Goal: Transaction & Acquisition: Purchase product/service

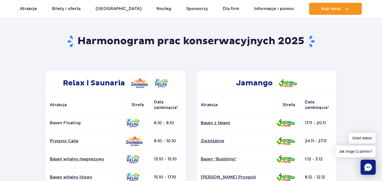
scroll to position [26, 0]
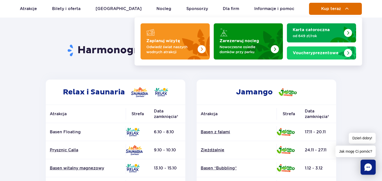
click at [334, 4] on button "Kup teraz" at bounding box center [335, 9] width 53 height 12
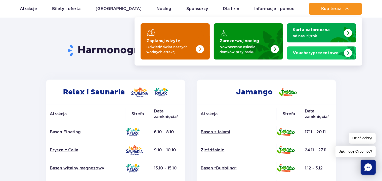
click at [164, 48] on p "Odwiedź świat naszych wodnych atrakcji" at bounding box center [171, 50] width 49 height 10
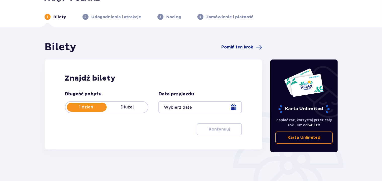
scroll to position [26, 0]
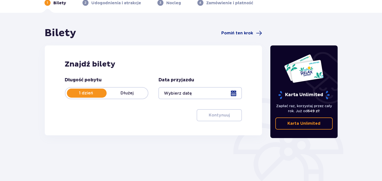
click at [204, 93] on div at bounding box center [199, 93] width 83 height 12
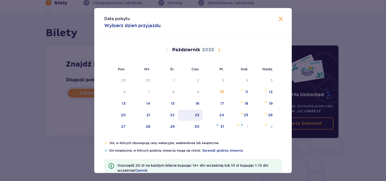
click at [196, 117] on div "23" at bounding box center [197, 115] width 5 height 5
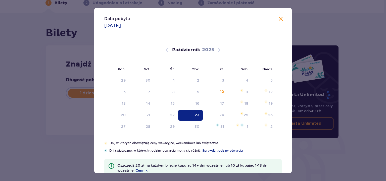
type input "23.10.25"
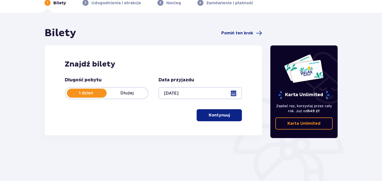
click at [218, 119] on button "Kontynuuj" at bounding box center [219, 115] width 45 height 12
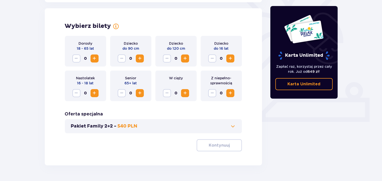
scroll to position [140, 0]
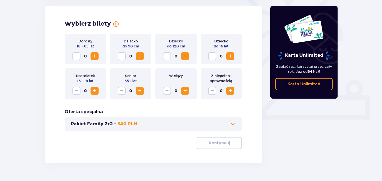
click at [97, 58] on span "Zwiększ" at bounding box center [95, 56] width 6 height 6
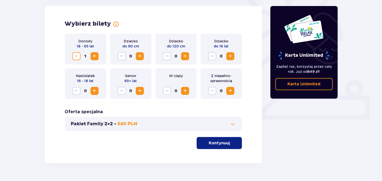
click at [97, 58] on span "Zwiększ" at bounding box center [95, 56] width 6 height 6
click at [76, 58] on span "Zmniejsz" at bounding box center [76, 56] width 6 height 6
click at [230, 56] on span "Zwiększ" at bounding box center [230, 56] width 6 height 6
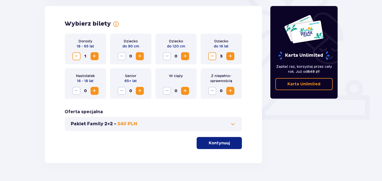
click at [219, 145] on p "Kontynuuj" at bounding box center [219, 144] width 21 height 6
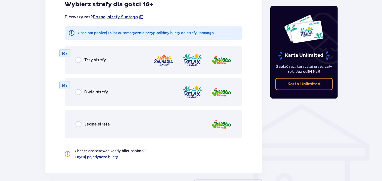
scroll to position [306, 0]
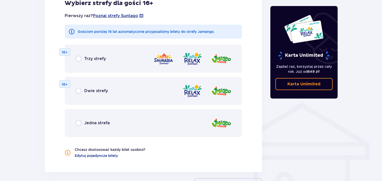
click at [78, 124] on input "radio" at bounding box center [78, 123] width 6 height 6
radio input "true"
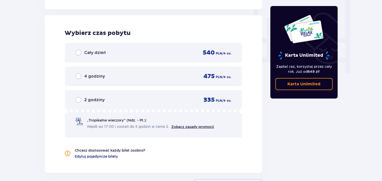
scroll to position [472, 0]
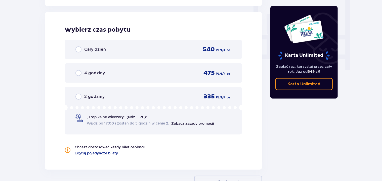
click at [78, 97] on input "radio" at bounding box center [78, 97] width 6 height 6
radio input "true"
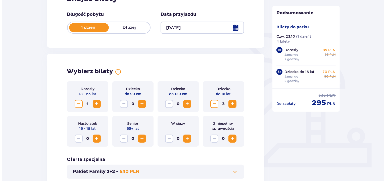
scroll to position [28, 0]
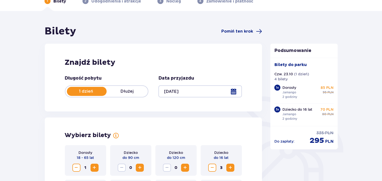
click at [175, 93] on div at bounding box center [199, 91] width 83 height 12
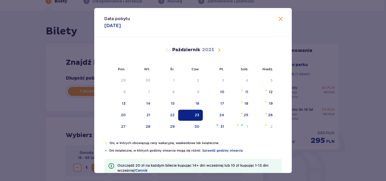
click at [216, 53] on span "Następny miesiąc" at bounding box center [219, 50] width 6 height 6
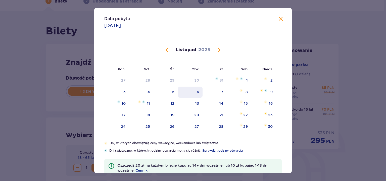
click at [196, 95] on div "6" at bounding box center [190, 92] width 25 height 11
type input "06.11.25"
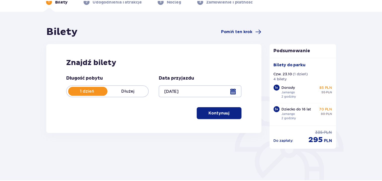
scroll to position [18, 0]
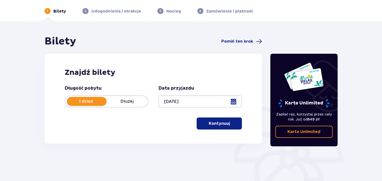
click at [213, 124] on p "Kontynuuj" at bounding box center [219, 124] width 21 height 6
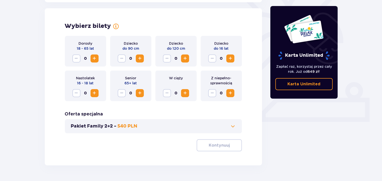
scroll to position [140, 0]
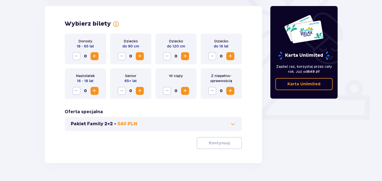
click at [97, 58] on span "Zwiększ" at bounding box center [95, 56] width 6 height 6
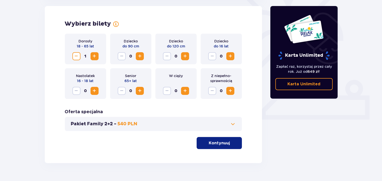
click at [233, 55] on span "Zwiększ" at bounding box center [230, 56] width 6 height 6
click at [219, 143] on p "Kontynuuj" at bounding box center [219, 144] width 21 height 6
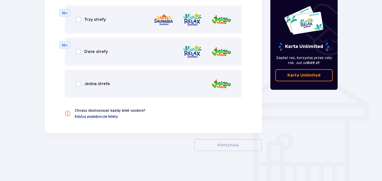
scroll to position [345, 0]
click at [79, 84] on input "radio" at bounding box center [78, 84] width 6 height 6
radio input "true"
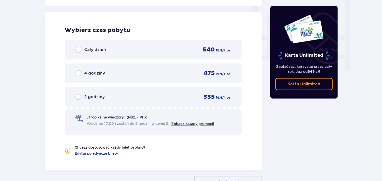
scroll to position [472, 0]
click at [76, 97] on input "radio" at bounding box center [78, 97] width 6 height 6
radio input "true"
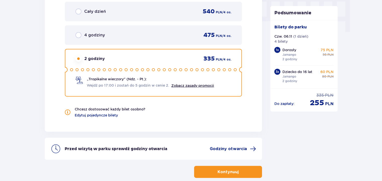
scroll to position [484, 0]
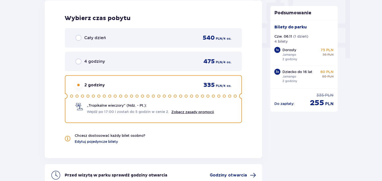
click at [78, 61] on input "radio" at bounding box center [78, 62] width 6 height 6
radio input "true"
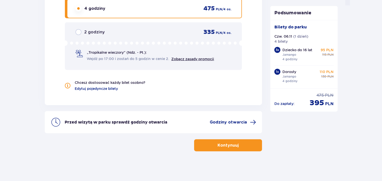
scroll to position [510, 0]
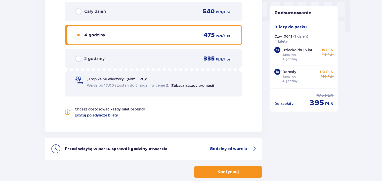
click at [78, 59] on input "radio" at bounding box center [78, 59] width 6 height 6
radio input "true"
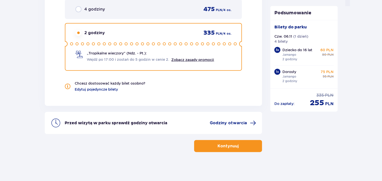
scroll to position [537, 0]
